Goal: Find specific page/section: Locate a particular part of the current website

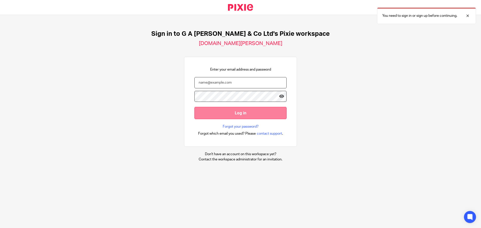
type input "[PERSON_NAME][EMAIL_ADDRESS][DOMAIN_NAME]"
click at [237, 117] on input "Log in" at bounding box center [240, 113] width 92 height 12
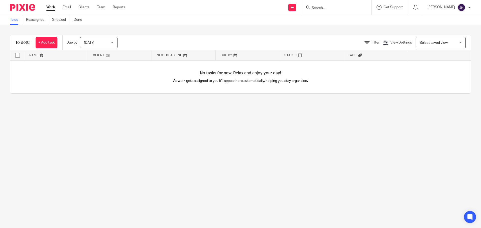
click at [329, 10] on input "Search" at bounding box center [333, 8] width 45 height 5
paste input "JESS INVESTMENTS"
type input "JESS INVESTMENTS"
click at [337, 20] on link at bounding box center [353, 22] width 86 height 12
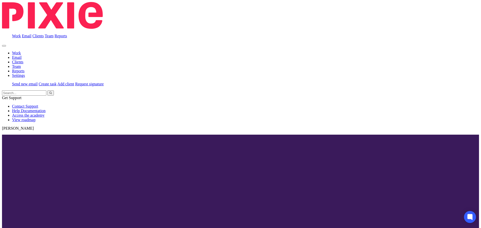
scroll to position [100, 0]
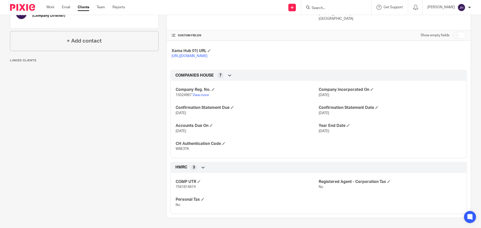
click at [183, 97] on span "15024967" at bounding box center [183, 95] width 16 height 4
copy p "15024967"
click at [175, 151] on span "W8E3TK" at bounding box center [182, 149] width 14 height 4
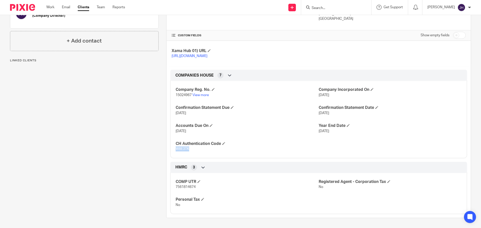
copy span "W8E3TK"
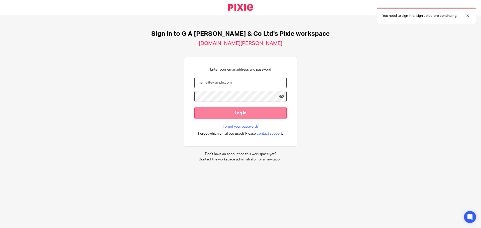
type input "[PERSON_NAME][EMAIL_ADDRESS][DOMAIN_NAME]"
click at [263, 108] on input "Log in" at bounding box center [240, 113] width 92 height 12
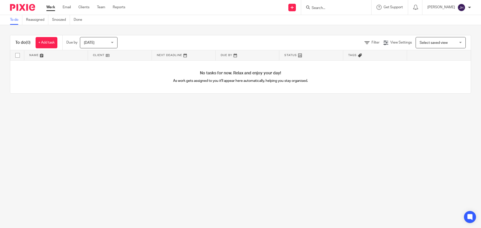
click at [329, 12] on div at bounding box center [336, 7] width 70 height 15
click at [328, 8] on input "Search" at bounding box center [333, 8] width 45 height 5
paste input "S & N LONDON SERVICES LTD"
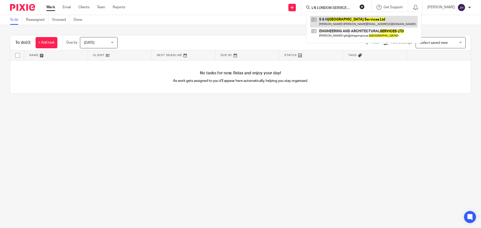
type input "S & N LONDON SERVICES LTD"
click at [338, 20] on link at bounding box center [363, 22] width 107 height 12
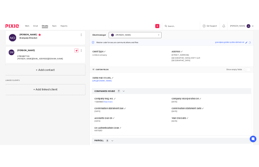
scroll to position [100, 0]
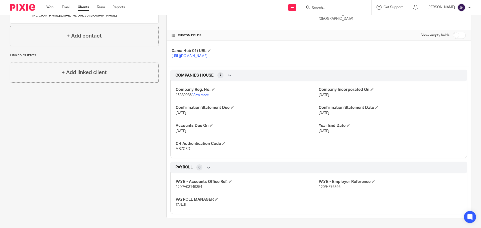
click at [185, 97] on span "15389986" at bounding box center [183, 95] width 16 height 4
copy p "15389986"
click at [181, 151] on span "MB7GBD" at bounding box center [182, 149] width 15 height 4
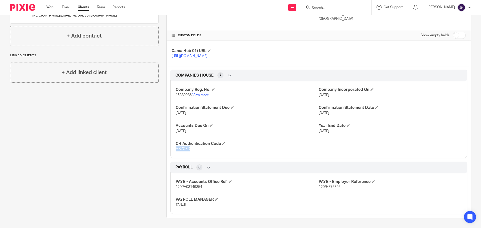
copy span "MB7GBD"
